Goal: Check status: Check status

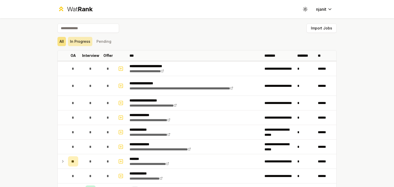
click at [82, 40] on button "In Progress" at bounding box center [80, 41] width 24 height 9
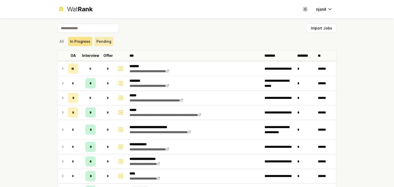
click at [94, 41] on button "Pending" at bounding box center [103, 41] width 19 height 9
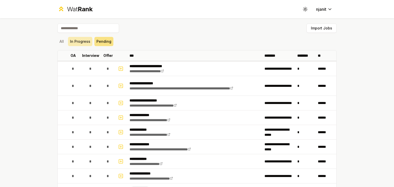
click at [81, 46] on button "In Progress" at bounding box center [80, 41] width 24 height 9
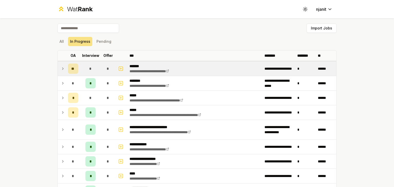
click at [61, 67] on icon at bounding box center [63, 69] width 4 height 6
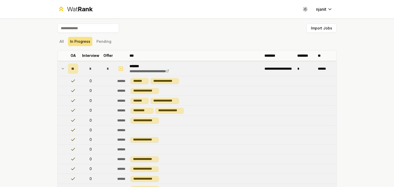
click at [61, 68] on icon at bounding box center [63, 69] width 4 height 6
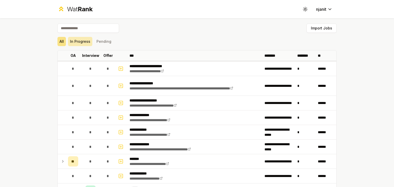
click at [78, 42] on button "In Progress" at bounding box center [80, 41] width 24 height 9
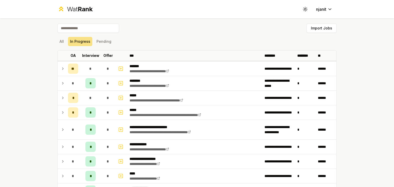
scroll to position [1, 0]
